Goal: Find specific page/section: Find specific page/section

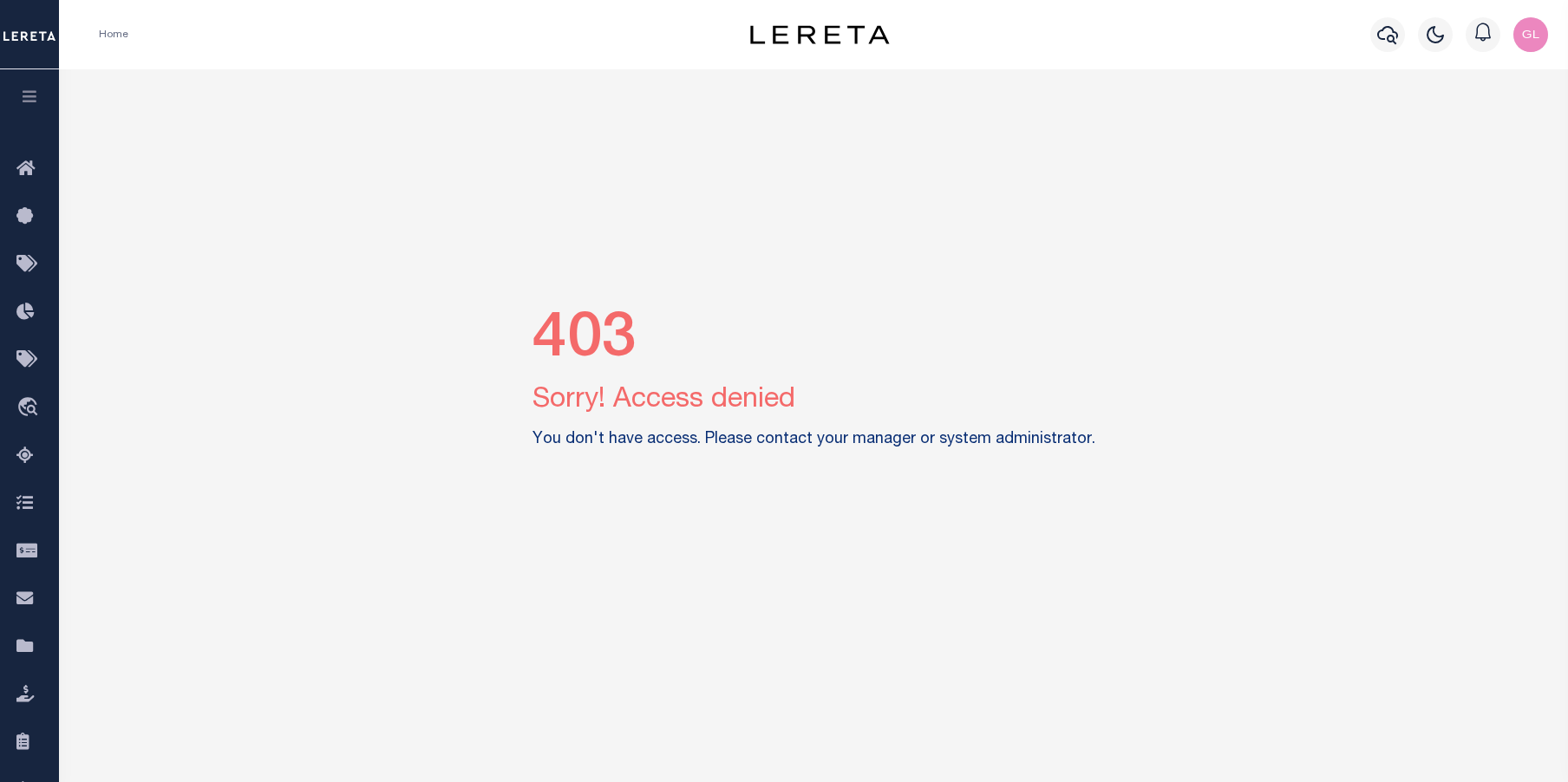
click at [1524, 43] on img "button" at bounding box center [1530, 34] width 35 height 35
click at [1456, 123] on span "Sign out" at bounding box center [1462, 123] width 49 height 12
click at [1535, 39] on img "button" at bounding box center [1530, 34] width 35 height 35
click at [1477, 126] on span "Sign out" at bounding box center [1462, 123] width 49 height 12
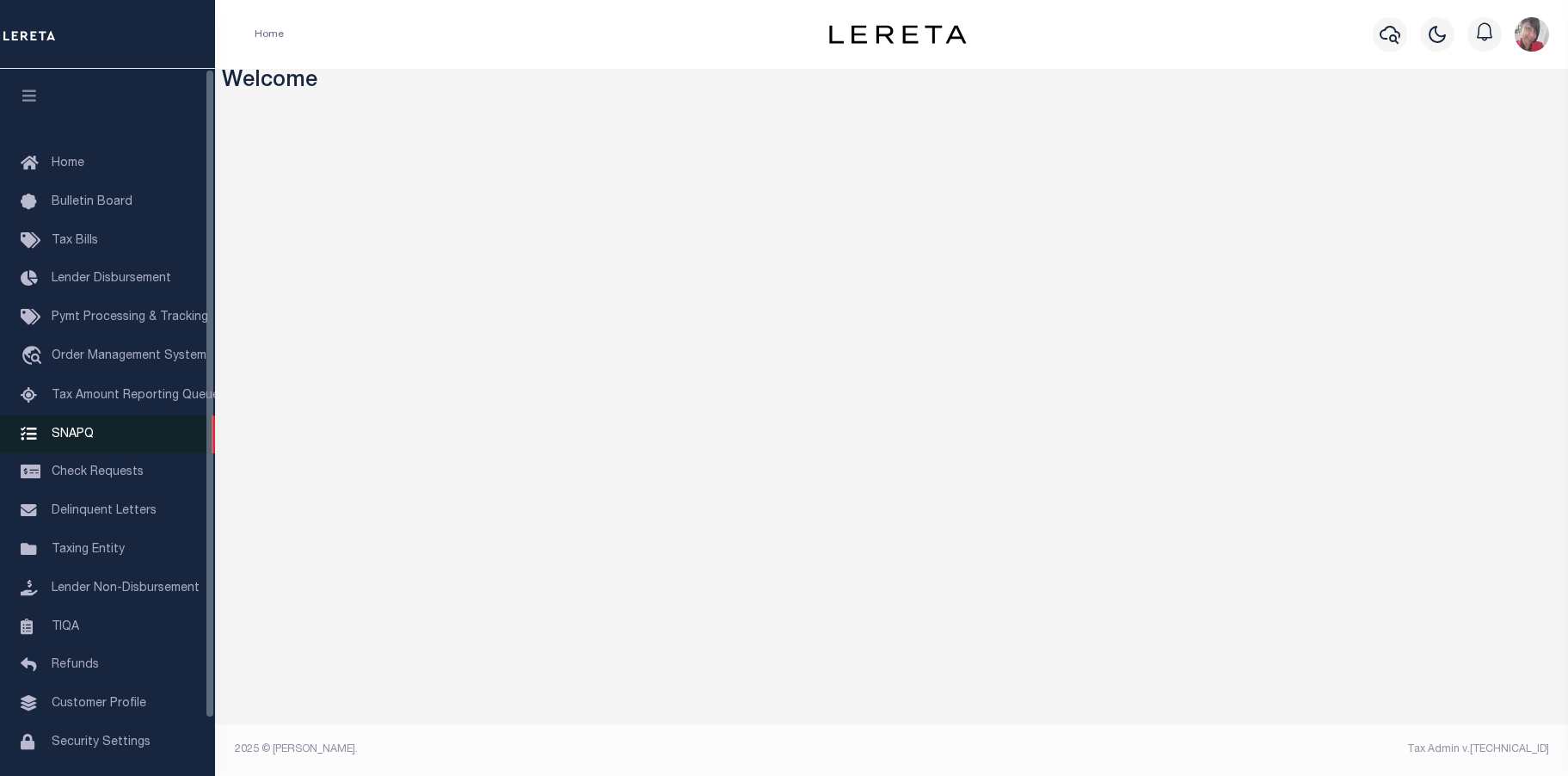
click at [68, 439] on span "SNAPQ" at bounding box center [72, 433] width 42 height 12
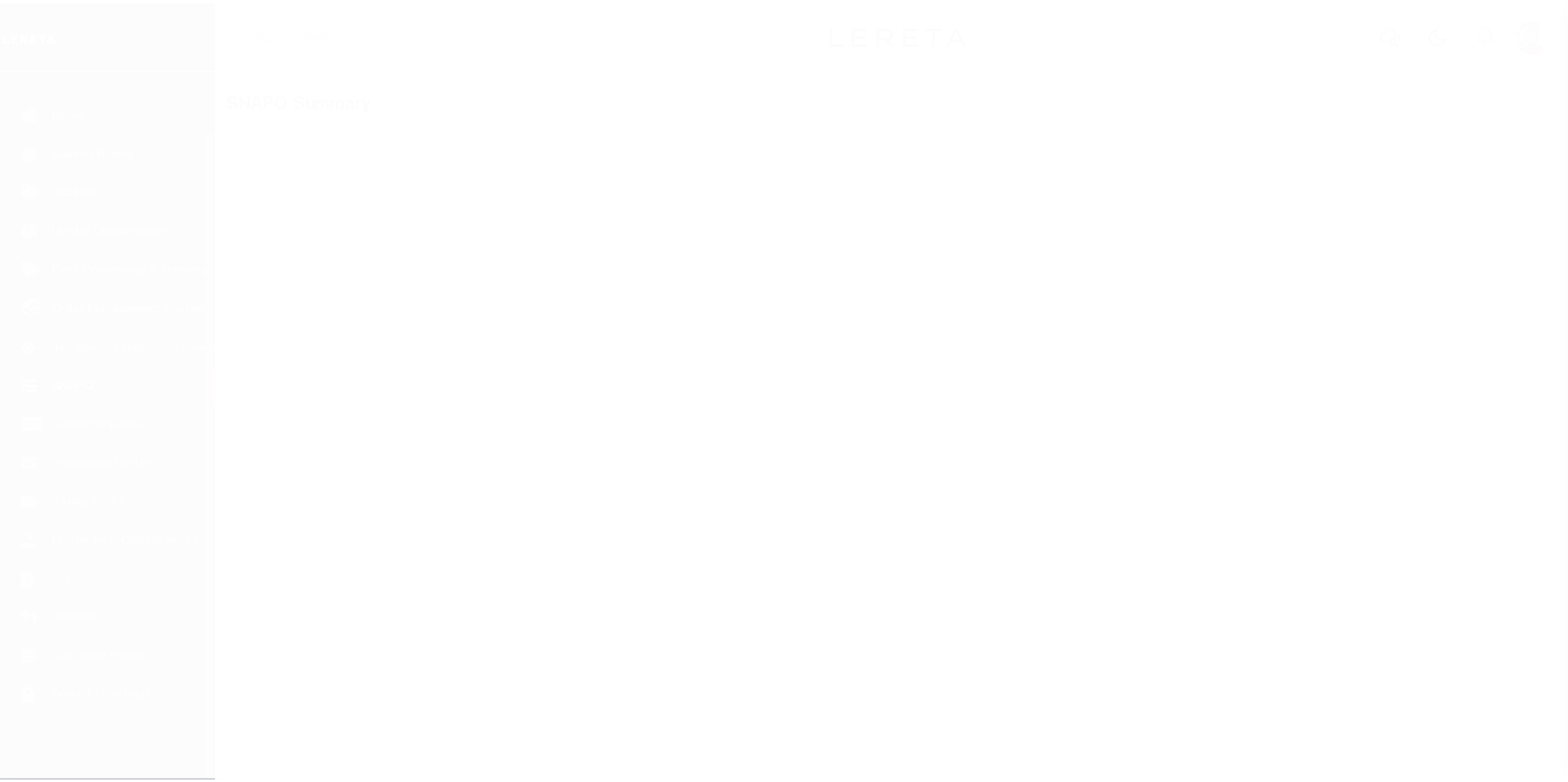
scroll to position [62, 0]
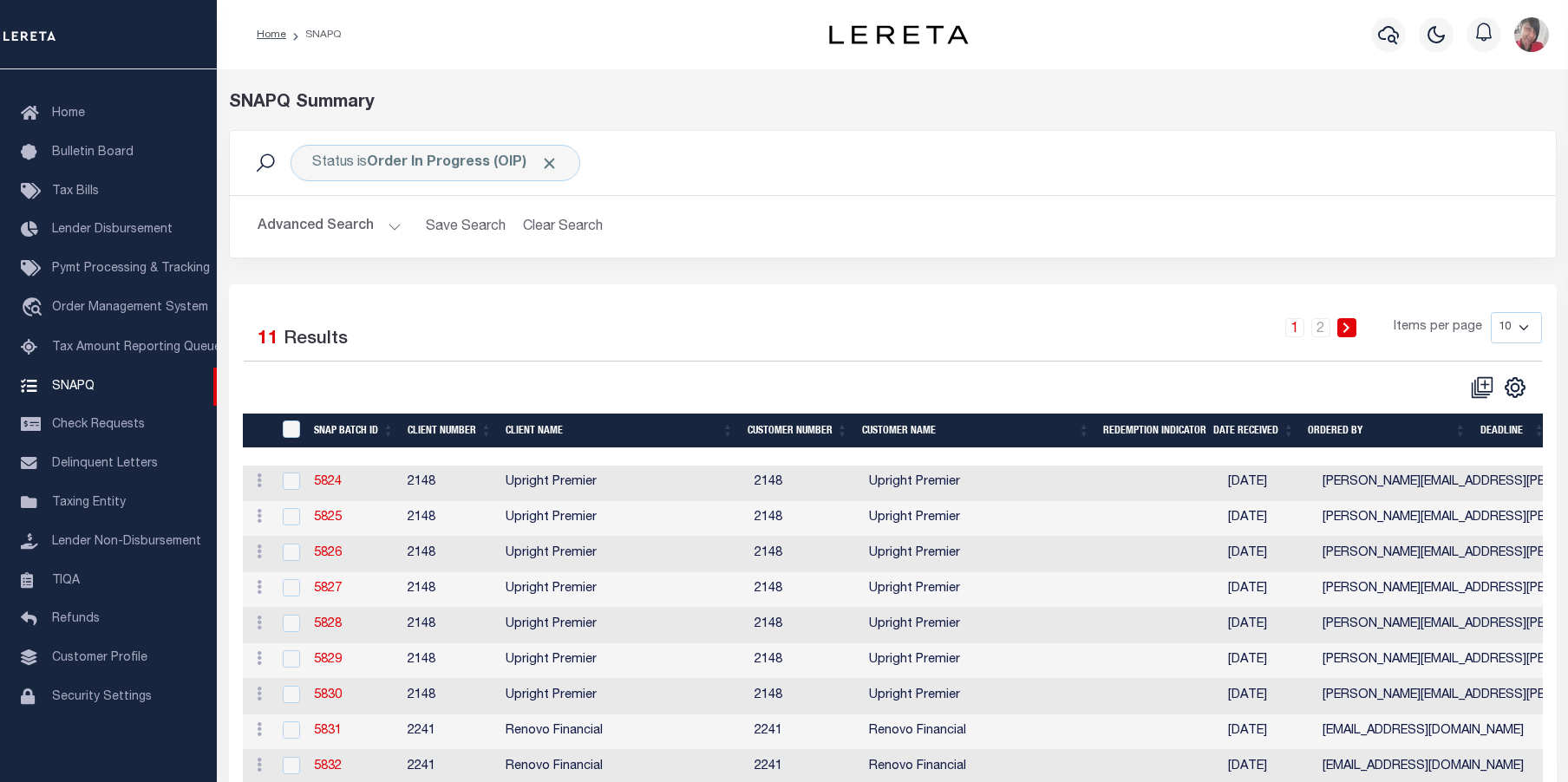
click at [1525, 330] on select "10 25 50 100" at bounding box center [1516, 328] width 51 height 31
select select "50"
click at [1490, 312] on select "10 25 50 100" at bounding box center [1516, 328] width 51 height 31
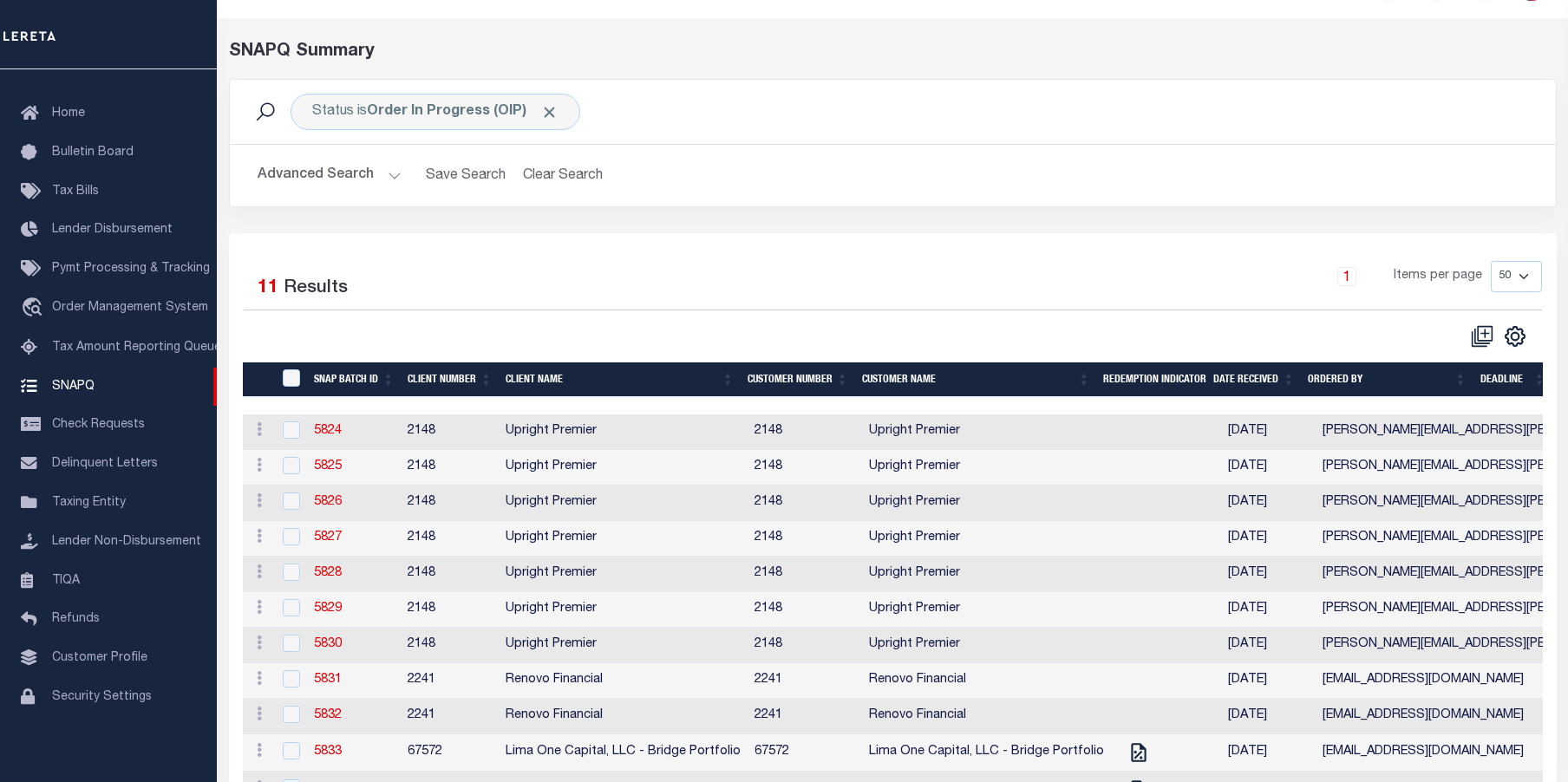
scroll to position [160, 0]
